Goal: Information Seeking & Learning: Learn about a topic

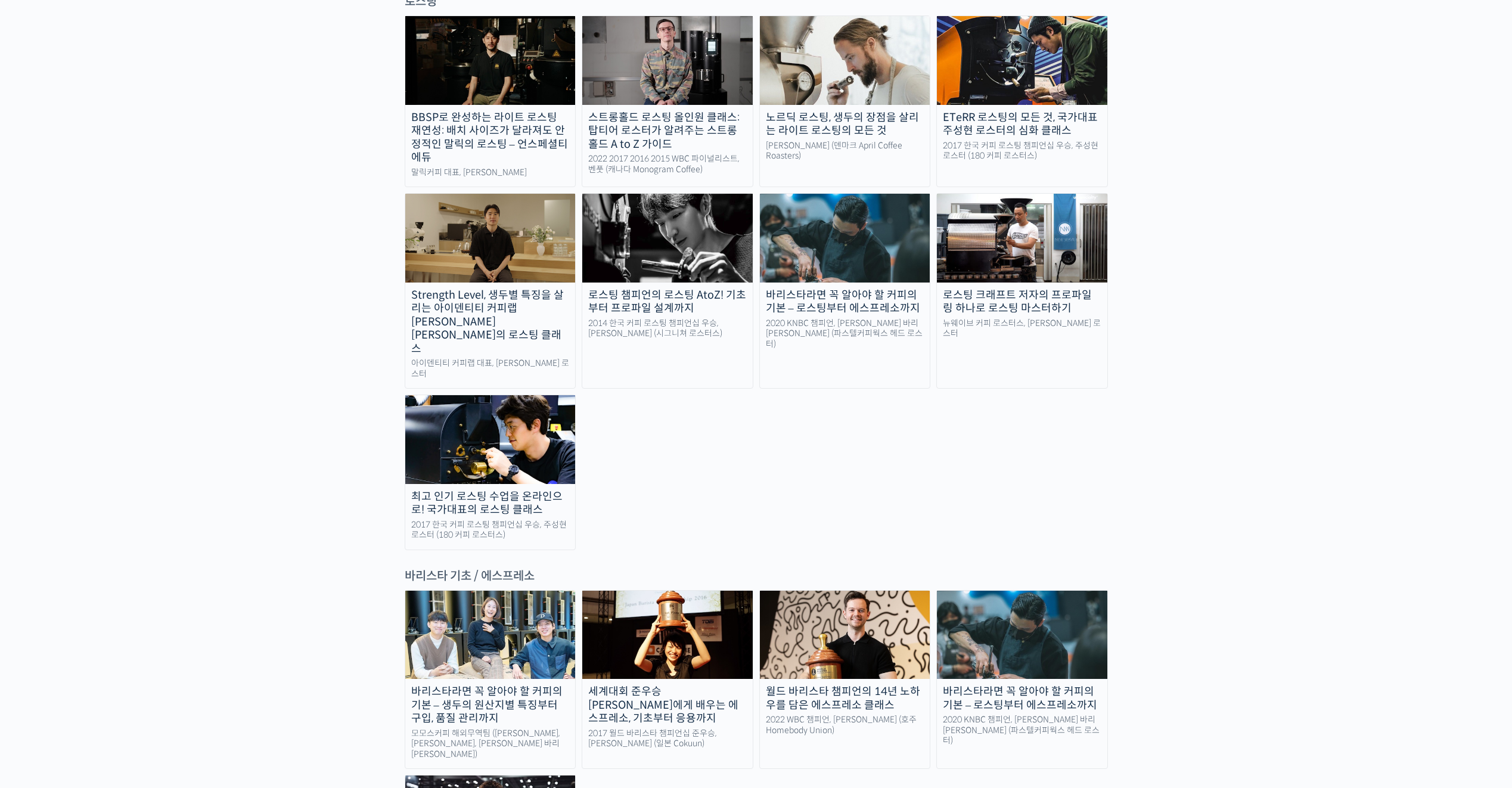
scroll to position [1311, 0]
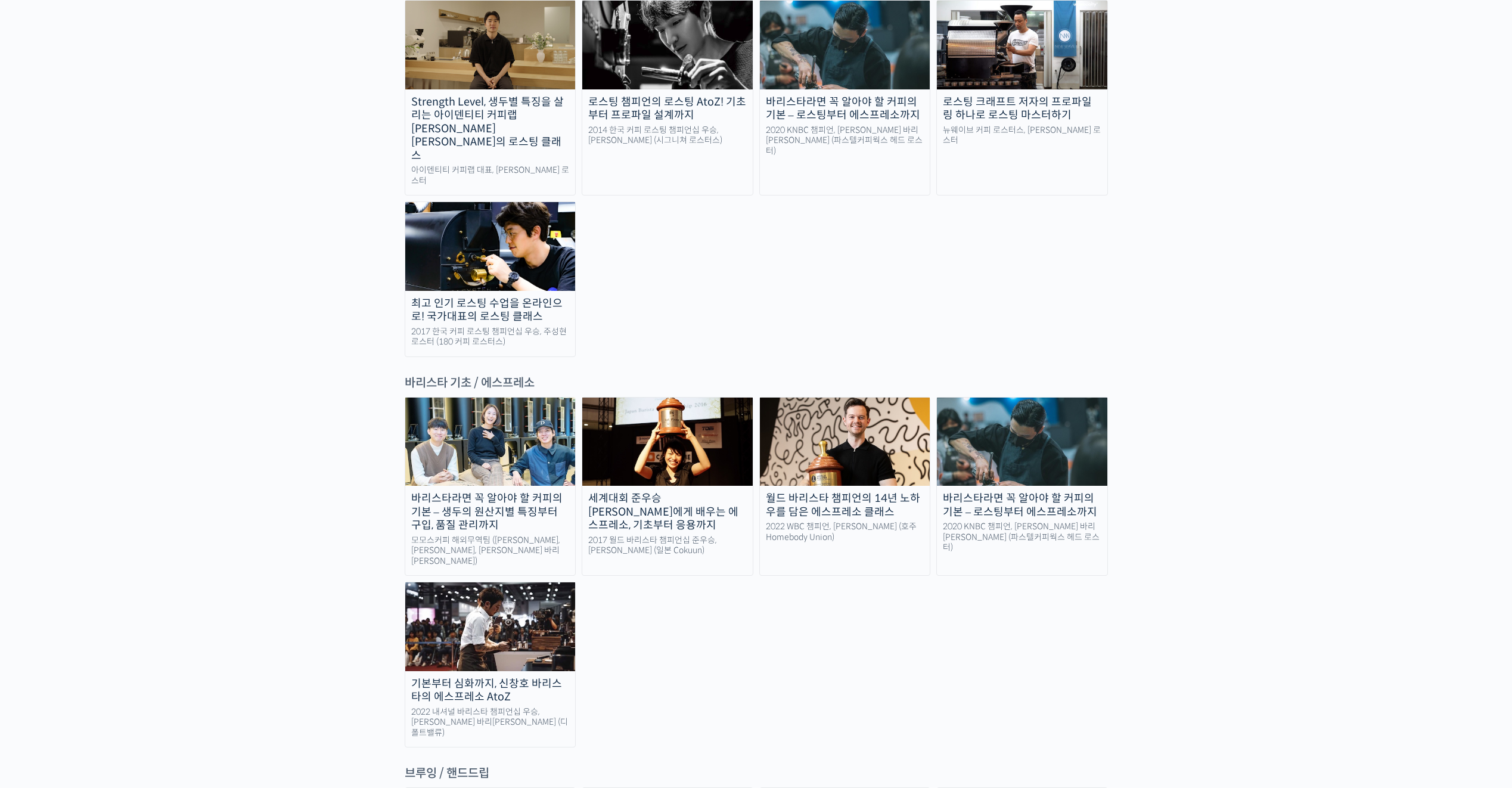
click at [1038, 492] on div "바리스타라면 꼭 알아야 할 커피의 기본 – 로스팅부터 에스프레소까지" at bounding box center [1022, 505] width 171 height 27
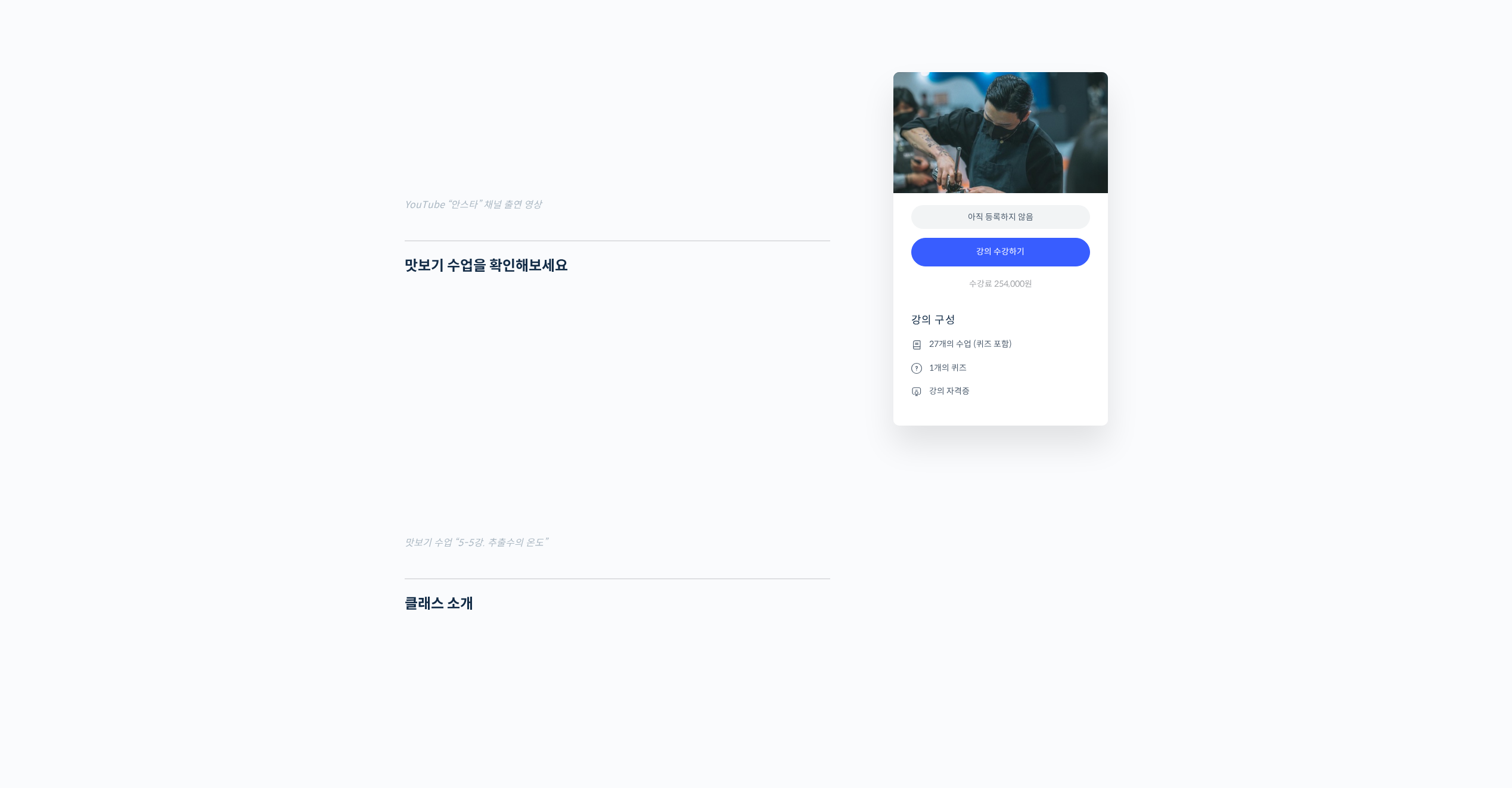
scroll to position [1023, 0]
drag, startPoint x: 419, startPoint y: 585, endPoint x: 419, endPoint y: 578, distance: 7.0
click at [419, 555] on figure "맛보기 수업 “5-5강. 추출수의 온도”" at bounding box center [617, 424] width 426 height 260
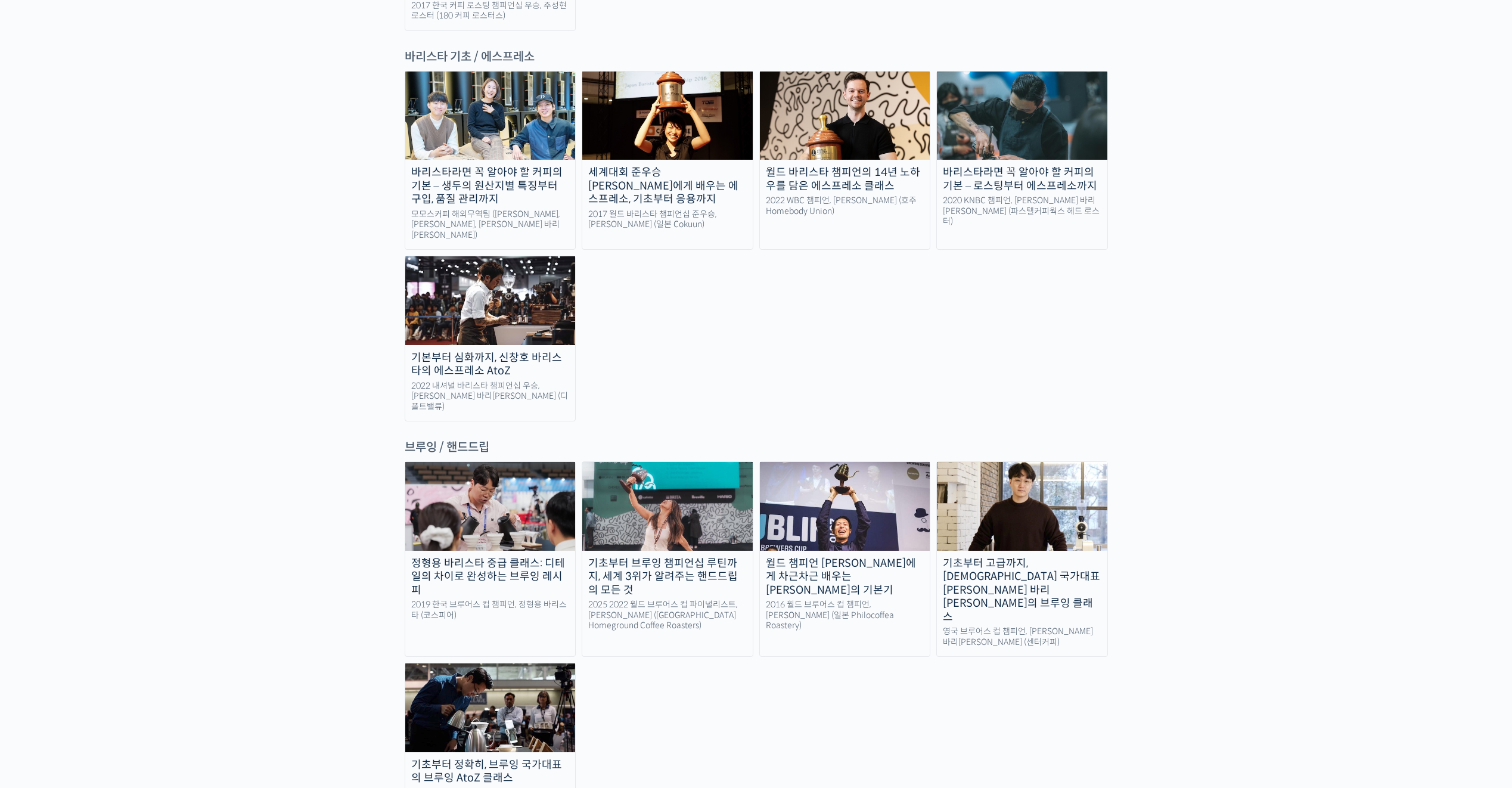
scroll to position [1757, 0]
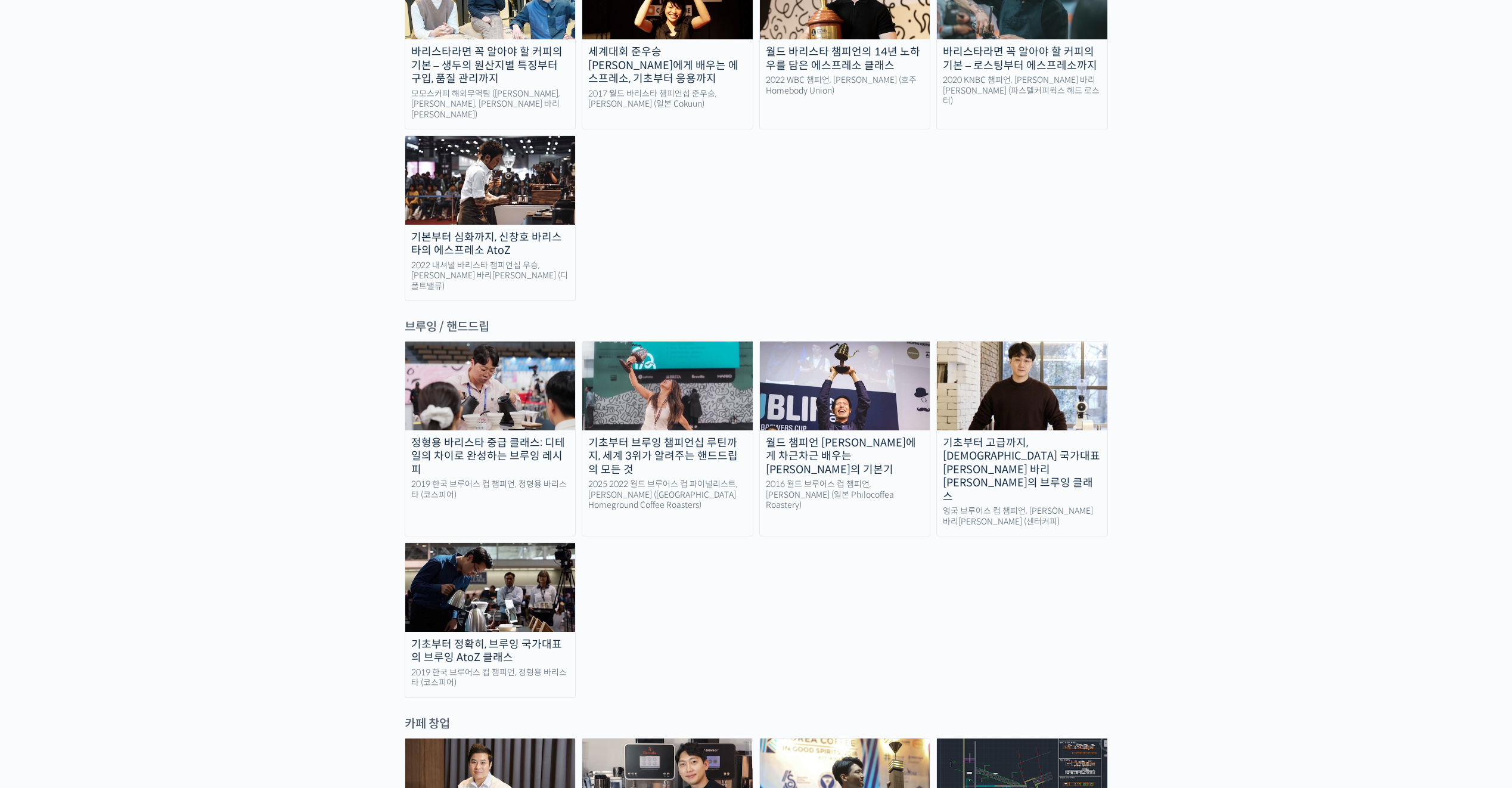
click at [1052, 436] on div "기초부터 고급까지, [DEMOGRAPHIC_DATA] 국가대표 [PERSON_NAME] 바리[PERSON_NAME]의 브루잉 클래스" at bounding box center [1022, 470] width 171 height 67
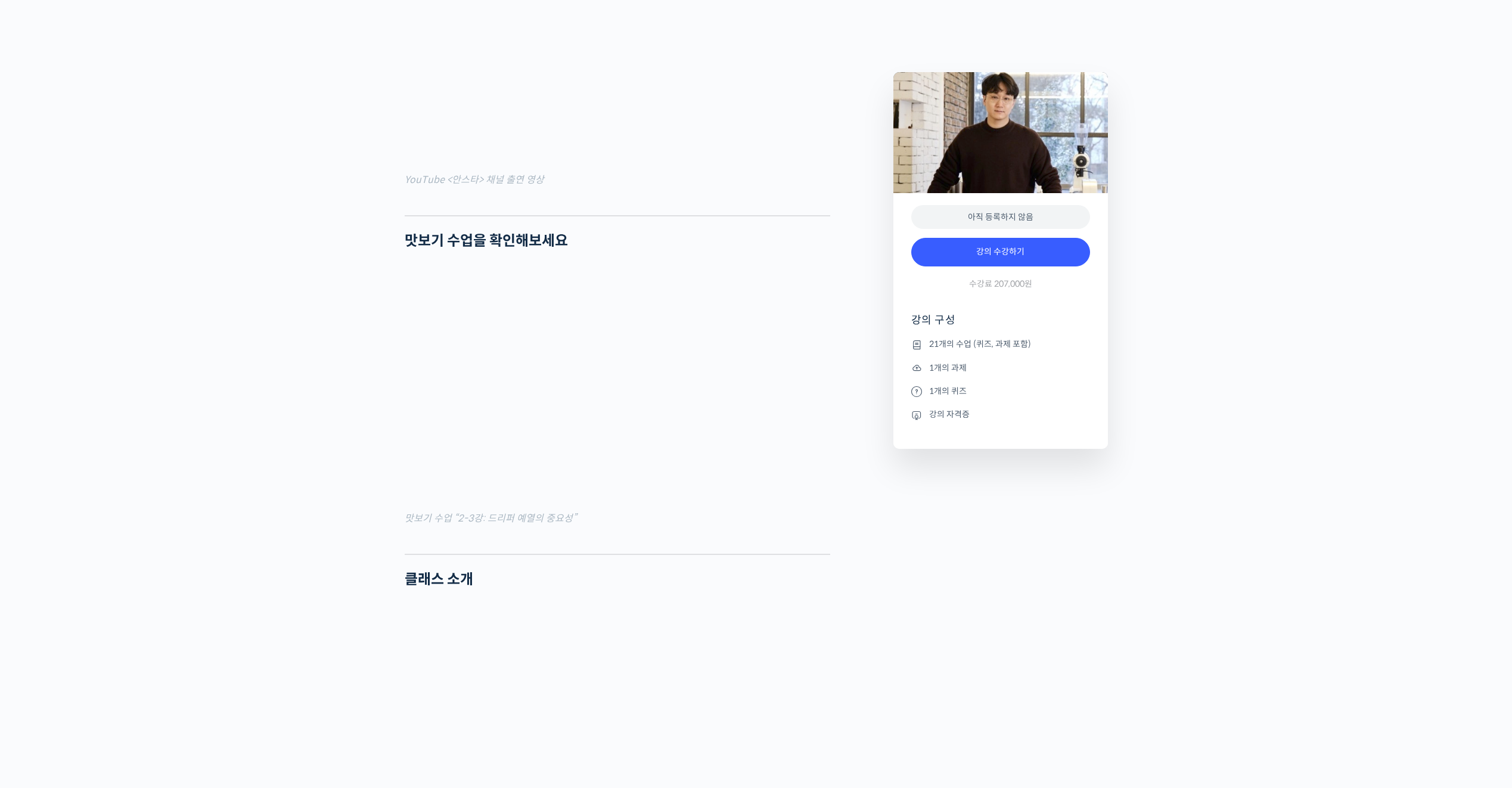
scroll to position [1072, 0]
